Goal: Information Seeking & Learning: Learn about a topic

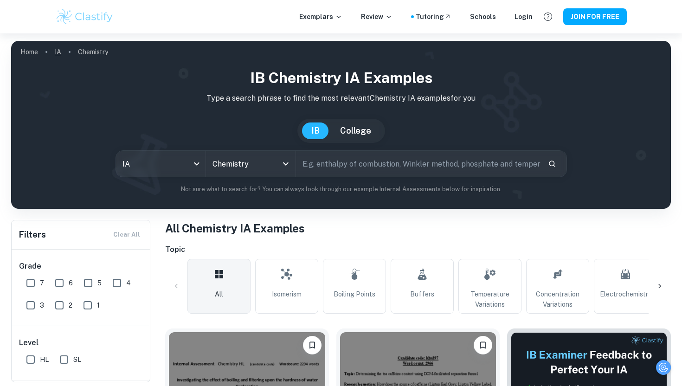
click at [59, 54] on link "IA" at bounding box center [58, 51] width 6 height 13
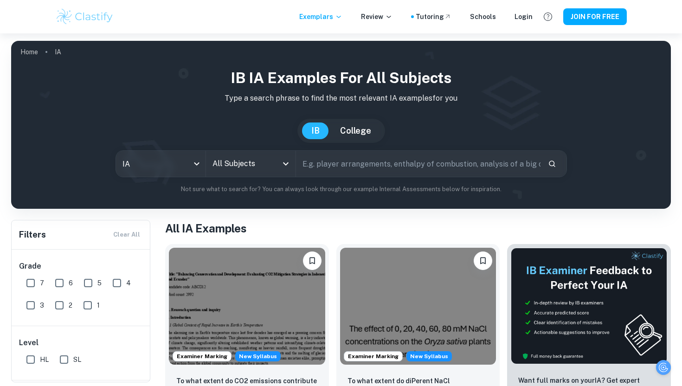
click at [322, 156] on input "text" at bounding box center [418, 164] width 245 height 26
click at [239, 164] on input "All Subjects" at bounding box center [243, 164] width 67 height 18
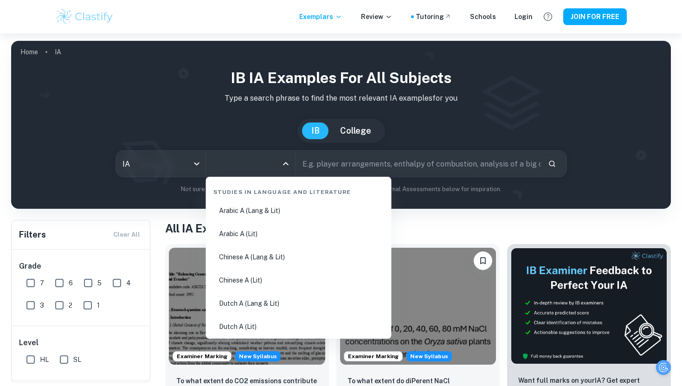
type input "c"
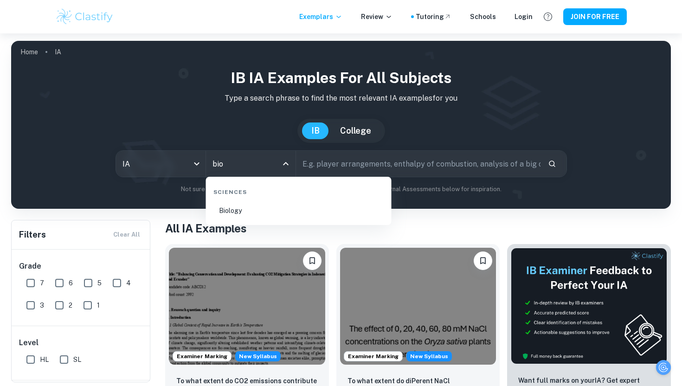
click at [262, 208] on li "Biology" at bounding box center [299, 210] width 178 height 21
type input "Biology"
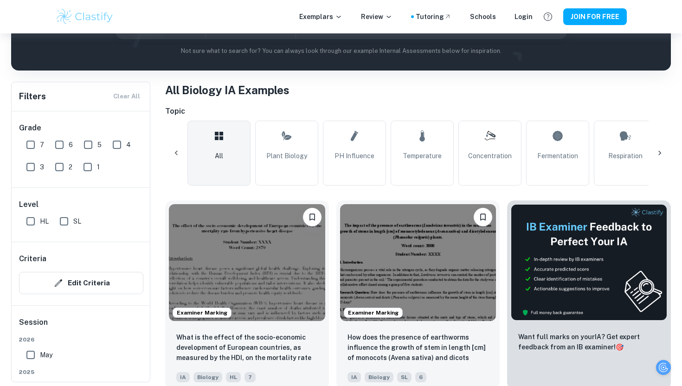
scroll to position [0, 603]
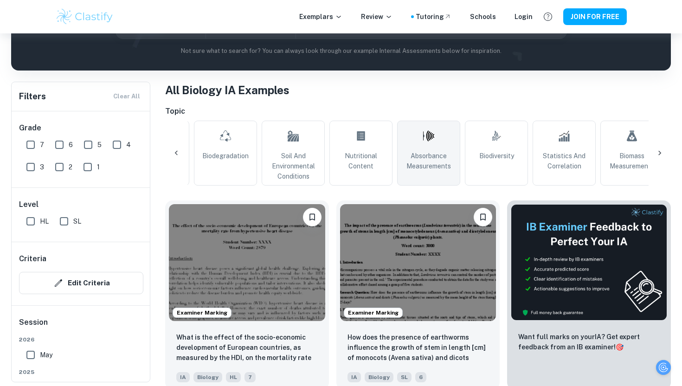
click at [440, 147] on link "Absorbance Measurements" at bounding box center [428, 153] width 63 height 65
type input "Absorbance Measurements"
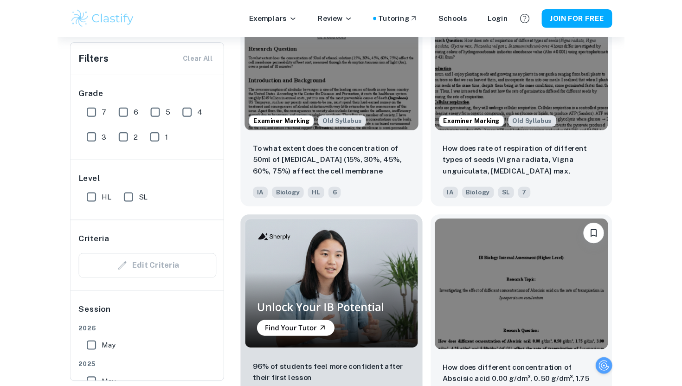
scroll to position [738, 0]
